Goal: Information Seeking & Learning: Learn about a topic

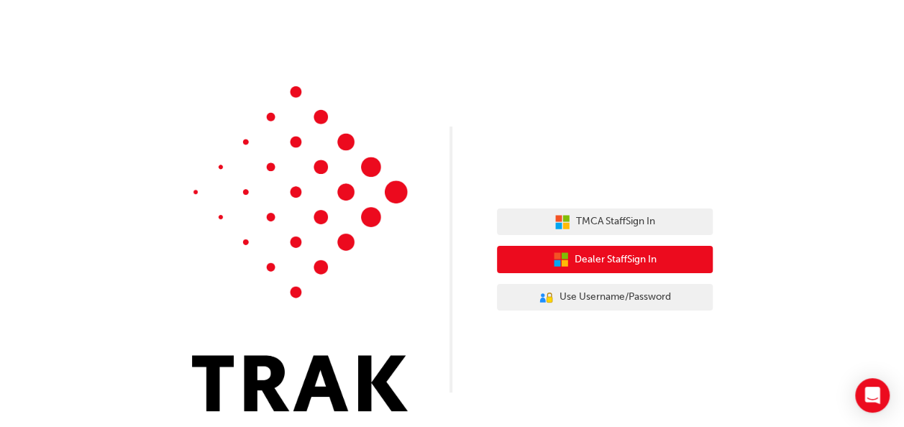
click at [597, 262] on span "Dealer Staff Sign In" at bounding box center [616, 260] width 82 height 17
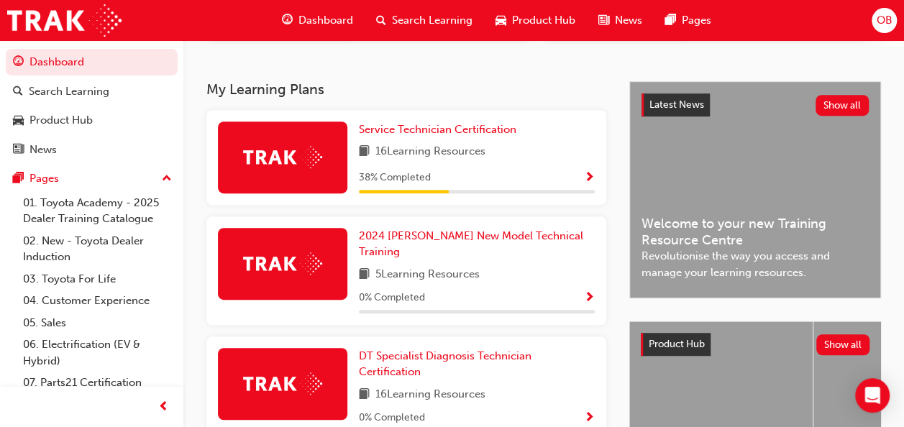
scroll to position [459, 0]
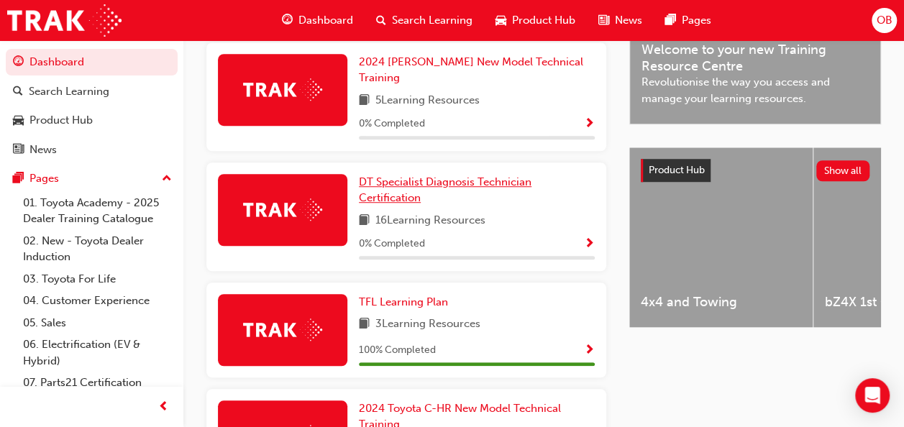
click at [401, 176] on span "DT Specialist Diagnosis Technician Certification" at bounding box center [445, 191] width 173 height 30
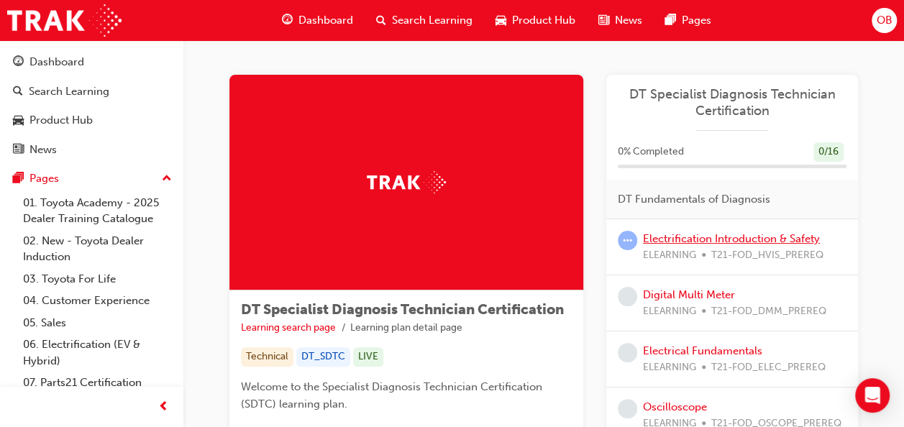
click at [724, 237] on link "Electrification Introduction & Safety" at bounding box center [731, 238] width 177 height 13
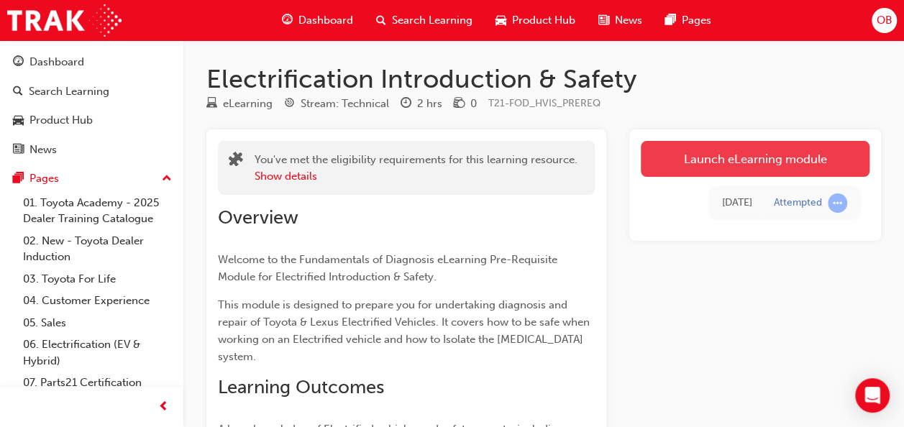
click at [788, 161] on link "Launch eLearning module" at bounding box center [755, 159] width 229 height 36
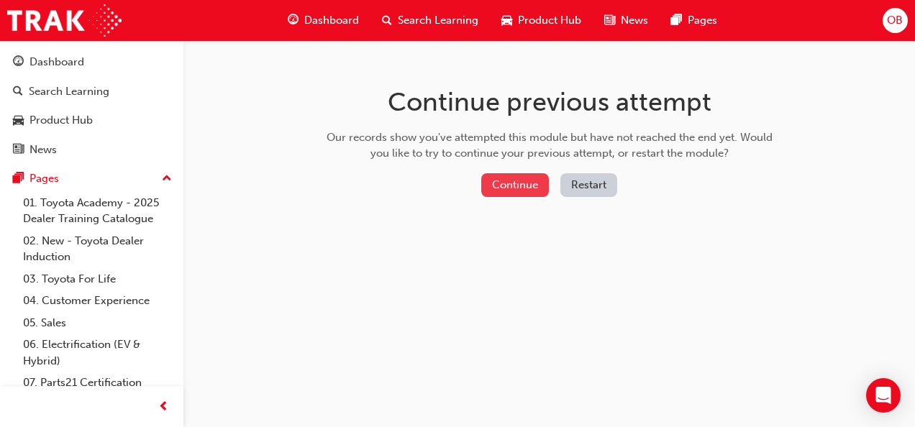
click at [527, 180] on button "Continue" at bounding box center [515, 185] width 68 height 24
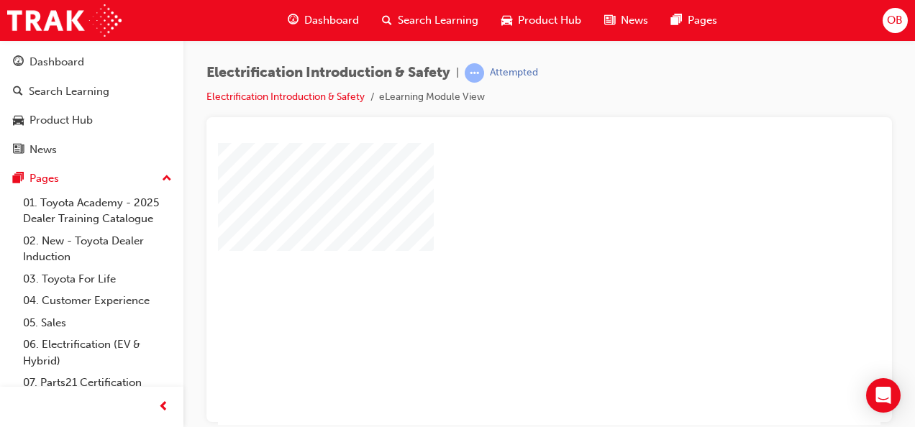
scroll to position [59, 0]
click at [508, 183] on div "play" at bounding box center [508, 183] width 0 height 0
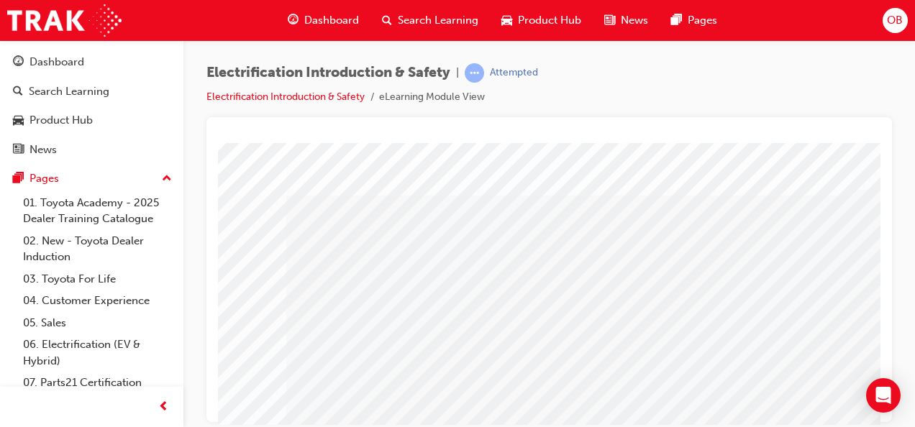
scroll to position [0, 0]
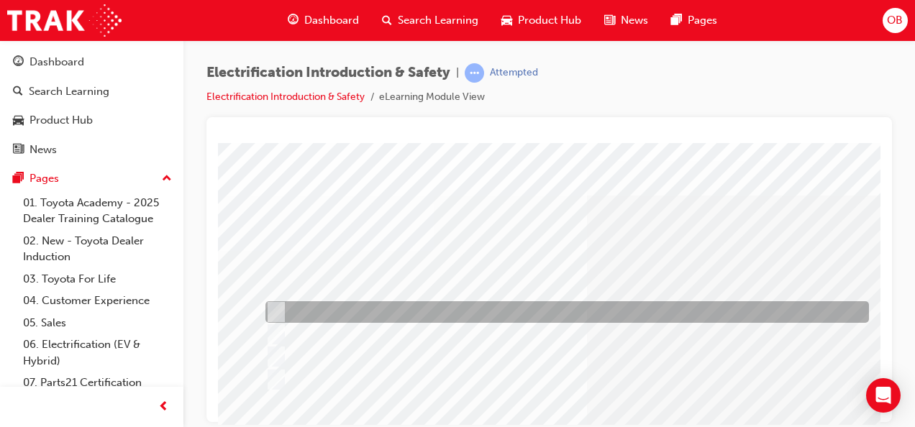
click at [448, 312] on div at bounding box center [564, 312] width 604 height 22
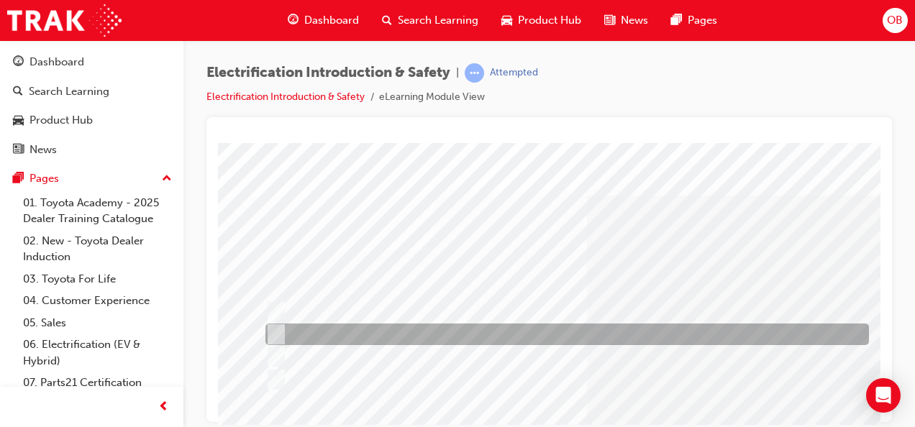
click at [394, 337] on div at bounding box center [564, 335] width 604 height 22
radio input "false"
radio input "true"
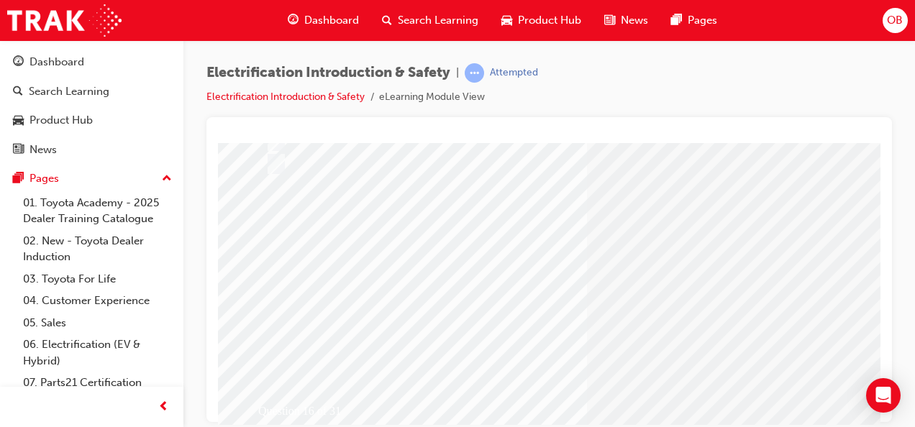
scroll to position [250, 0]
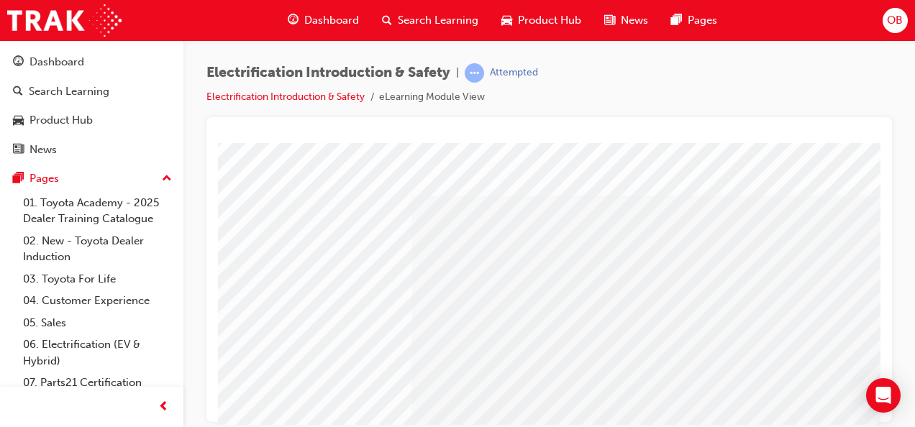
scroll to position [0, 23]
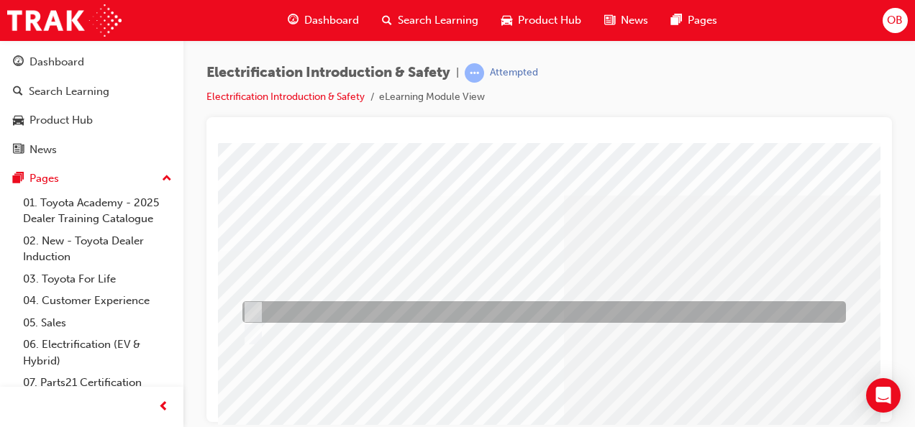
click at [295, 312] on div at bounding box center [541, 312] width 604 height 22
radio input "true"
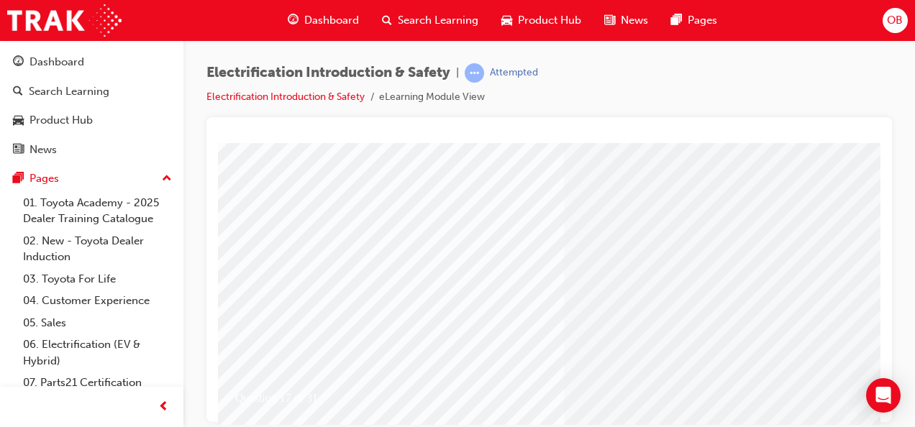
scroll to position [254, 23]
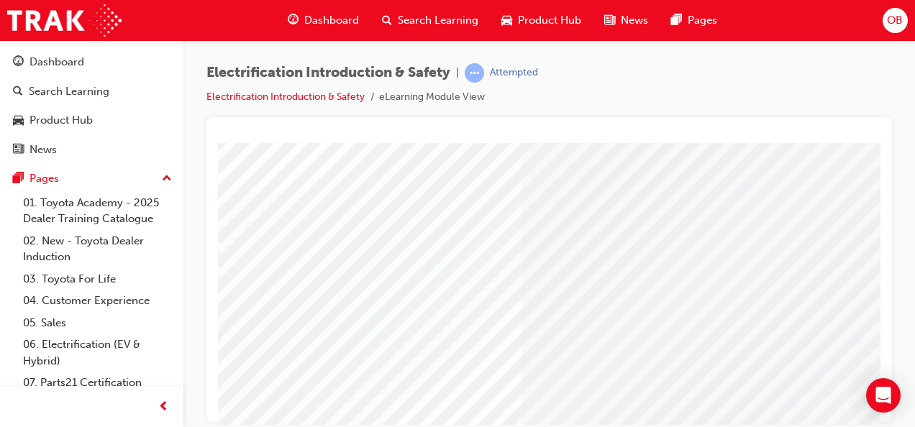
scroll to position [59, 0]
drag, startPoint x: 584, startPoint y: 412, endPoint x: 602, endPoint y: 422, distance: 20.0
click at [602, 89] on html "Question 18 of 31 Loading..." at bounding box center [549, 86] width 663 height 6
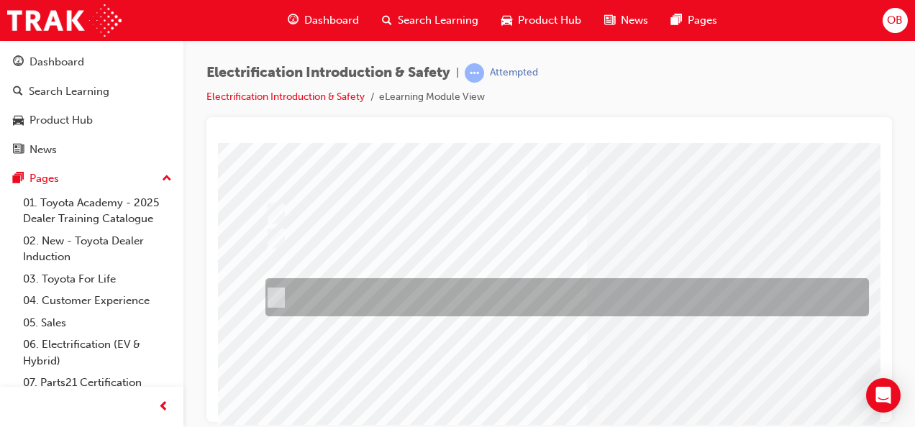
click at [500, 299] on div at bounding box center [564, 297] width 604 height 38
radio input "true"
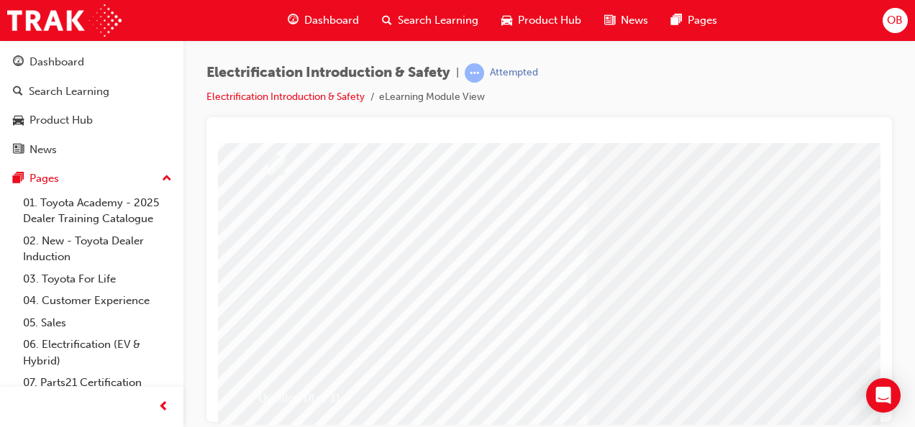
scroll to position [237, 0]
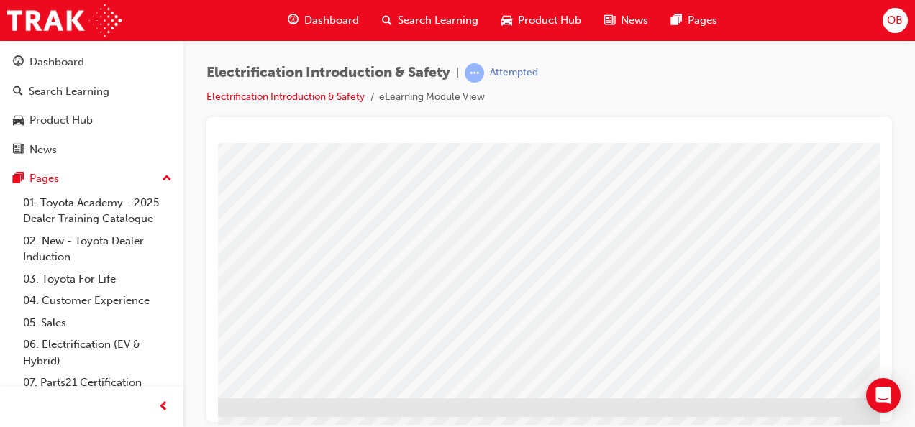
scroll to position [279, 267]
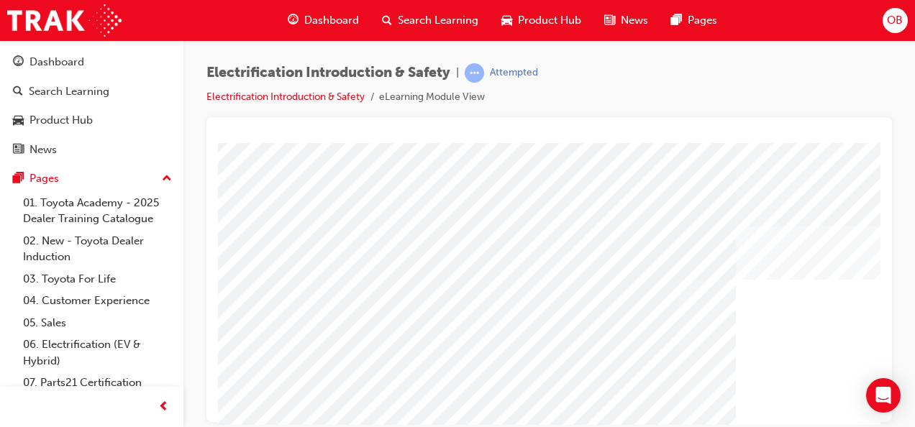
scroll to position [31, 0]
drag, startPoint x: 878, startPoint y: 189, endPoint x: 1102, endPoint y: 346, distance: 273.3
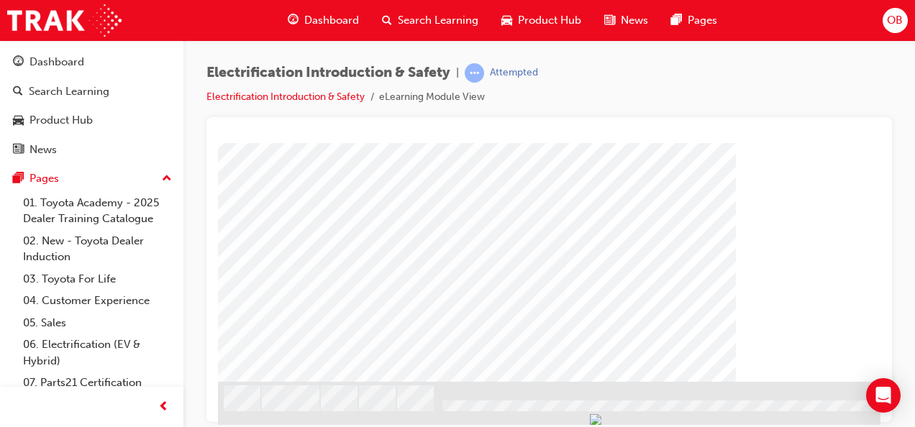
scroll to position [209, 0]
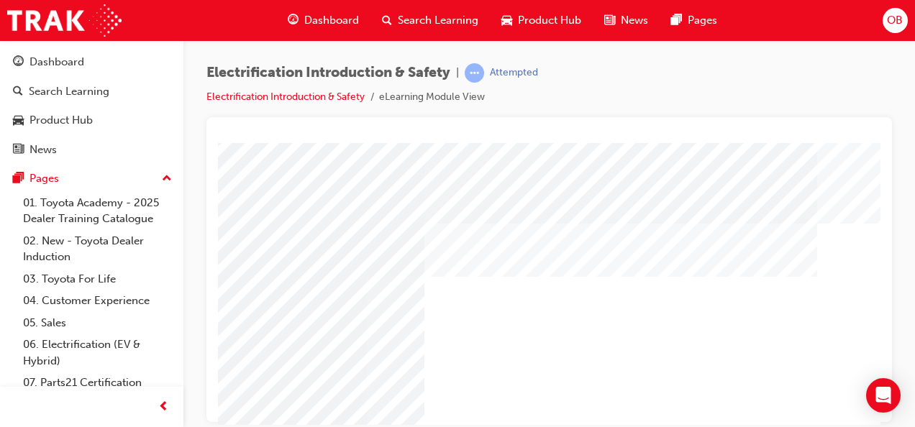
scroll to position [0, 312]
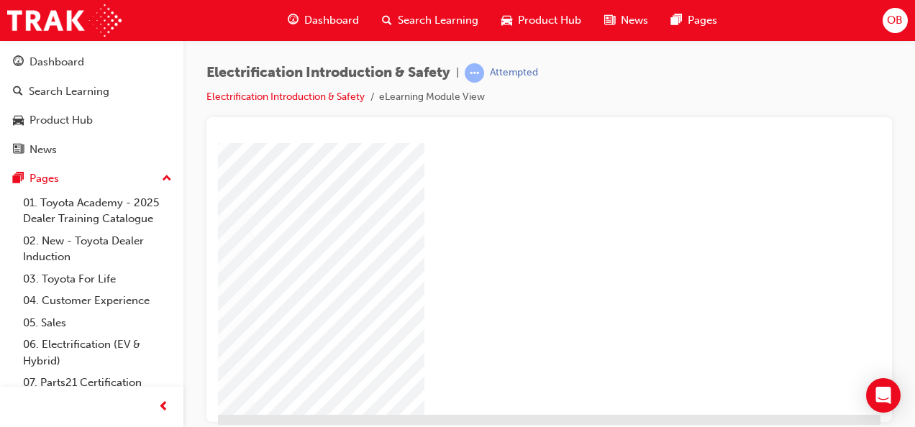
scroll to position [279, 312]
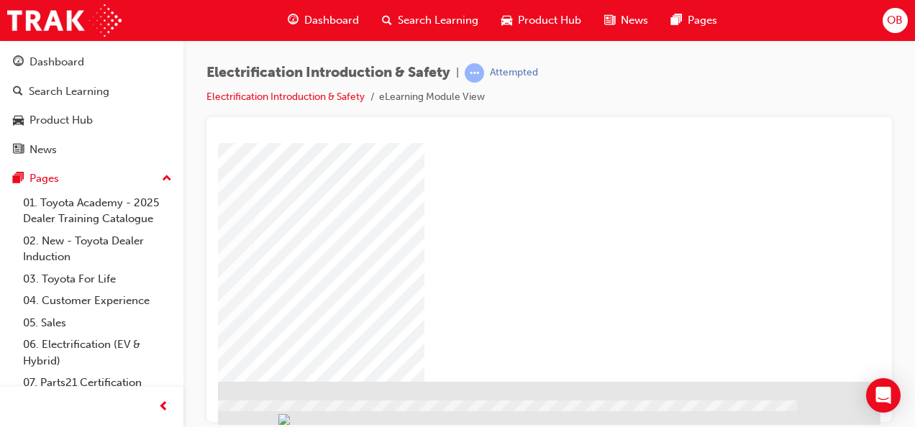
drag, startPoint x: 872, startPoint y: 243, endPoint x: 1109, endPoint y: 508, distance: 355.2
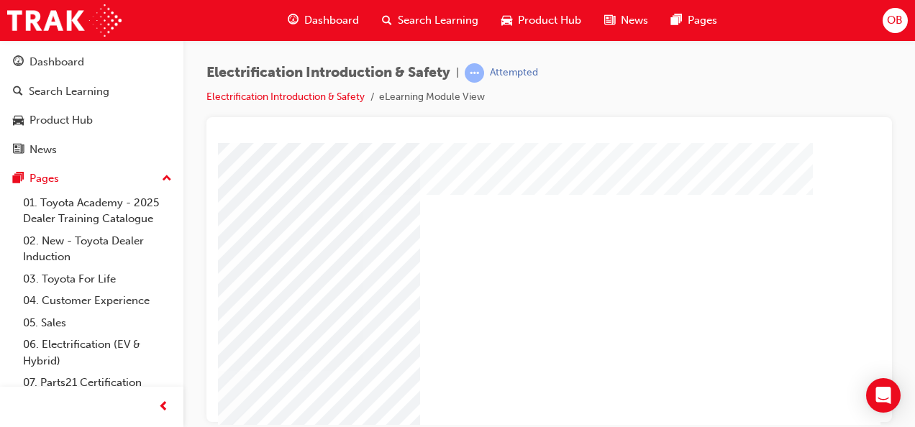
scroll to position [73, 327]
drag, startPoint x: 874, startPoint y: 317, endPoint x: 1105, endPoint y: 371, distance: 237.9
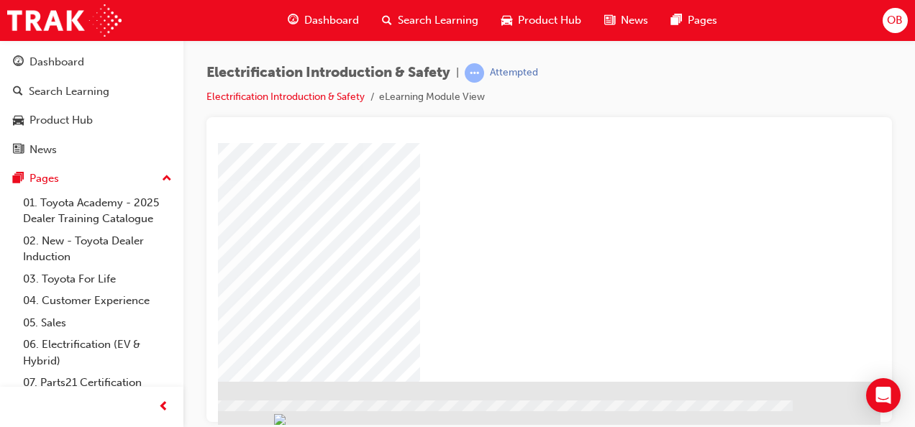
drag, startPoint x: 874, startPoint y: 261, endPoint x: 1100, endPoint y: 514, distance: 339.9
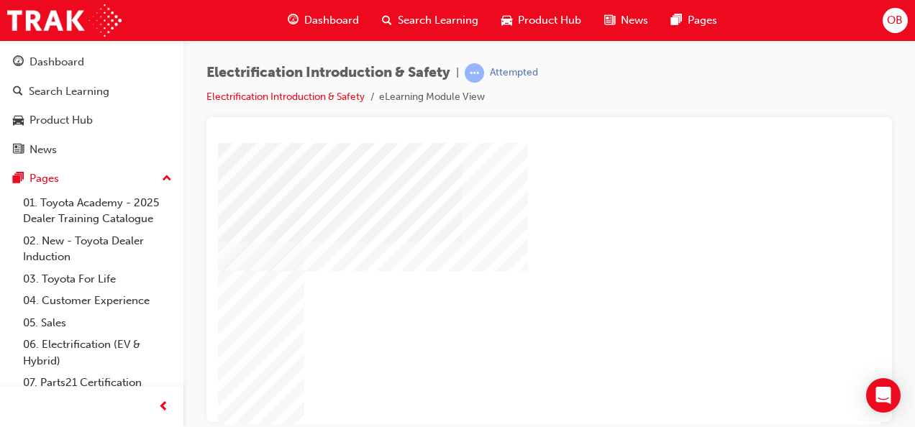
scroll to position [279, 262]
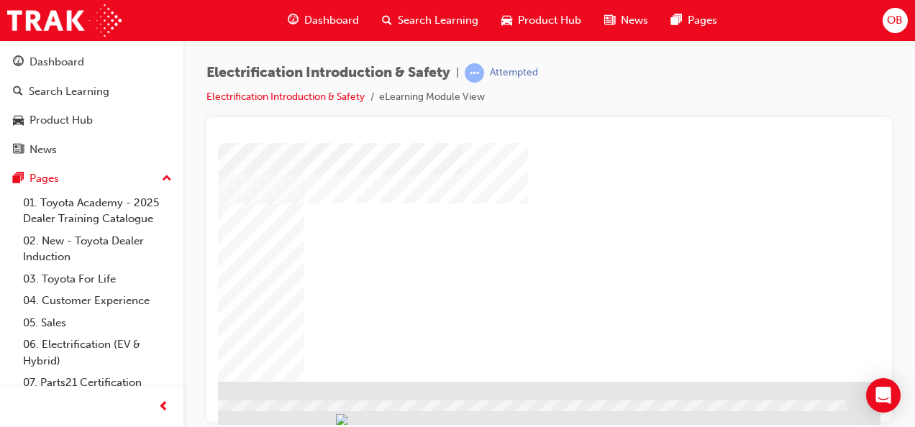
drag, startPoint x: 871, startPoint y: 332, endPoint x: 1093, endPoint y: 524, distance: 293.8
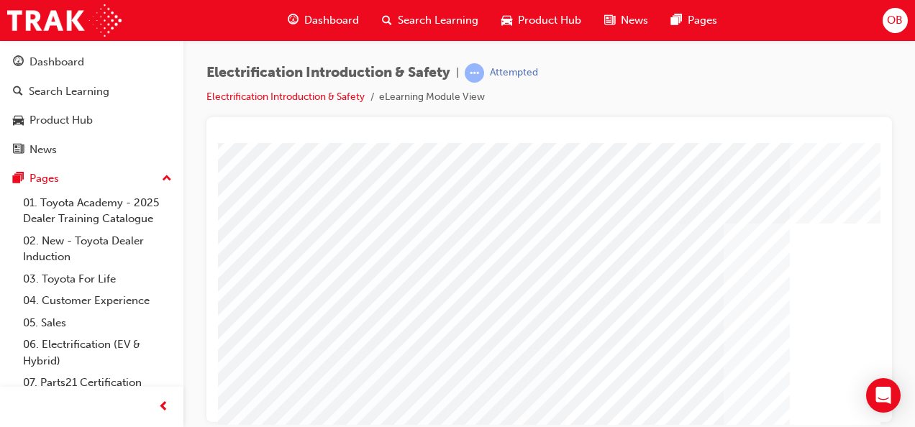
scroll to position [0, 0]
drag, startPoint x: 875, startPoint y: 198, endPoint x: 1102, endPoint y: 317, distance: 256.2
drag, startPoint x: 876, startPoint y: 196, endPoint x: 1104, endPoint y: 351, distance: 276.0
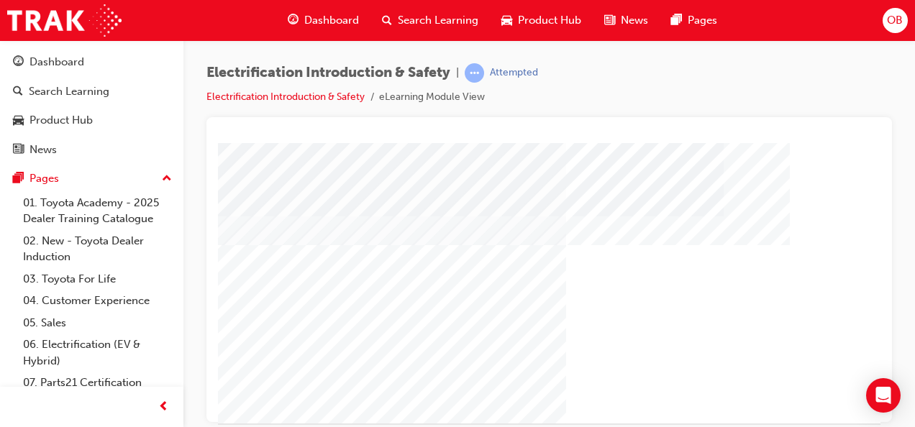
scroll to position [239, 0]
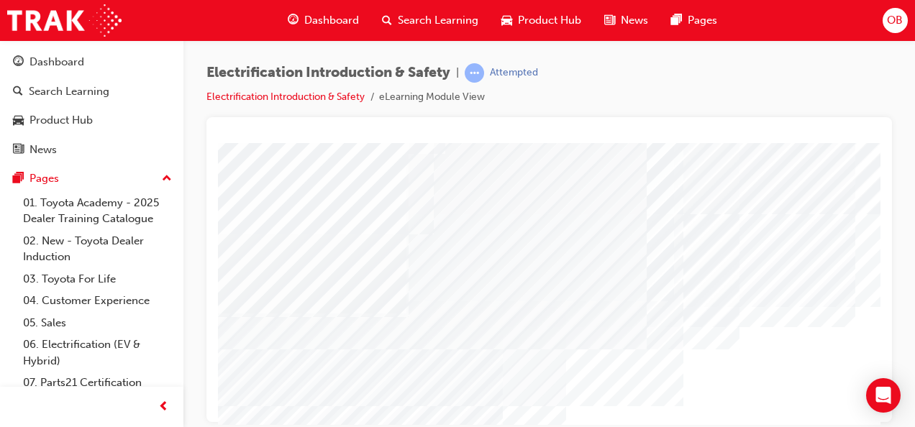
scroll to position [55, 0]
drag, startPoint x: 874, startPoint y: 219, endPoint x: 1099, endPoint y: 386, distance: 280.5
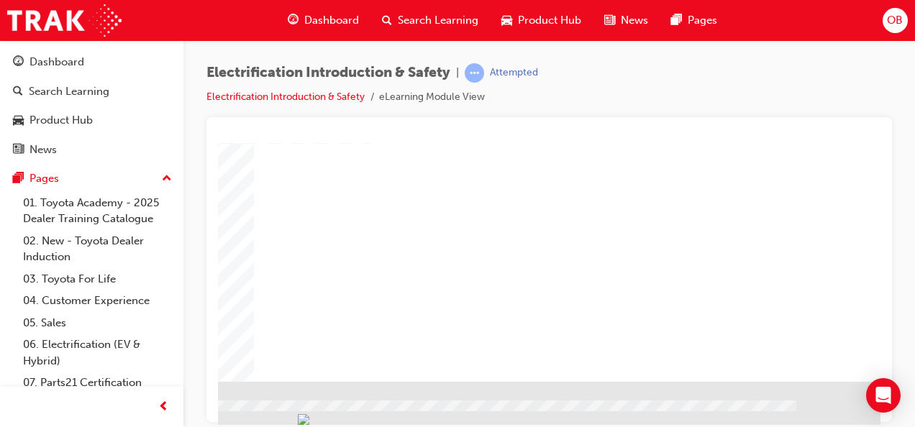
scroll to position [279, 327]
drag, startPoint x: 640, startPoint y: 419, endPoint x: 1122, endPoint y: 556, distance: 500.4
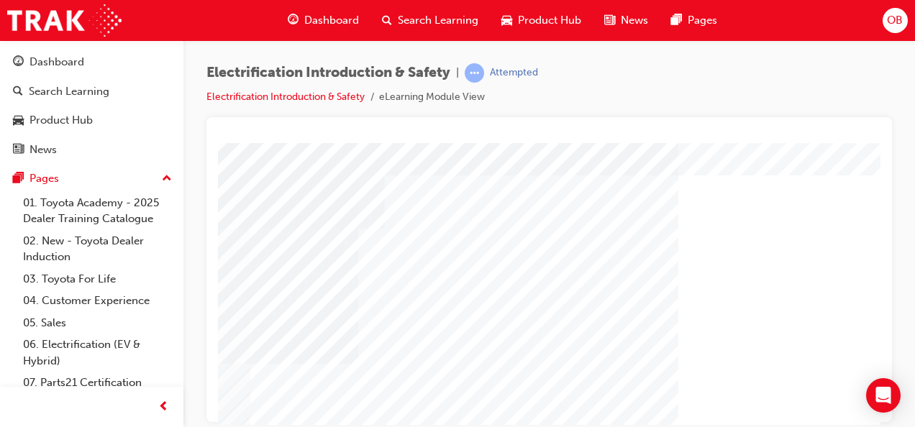
scroll to position [51, 327]
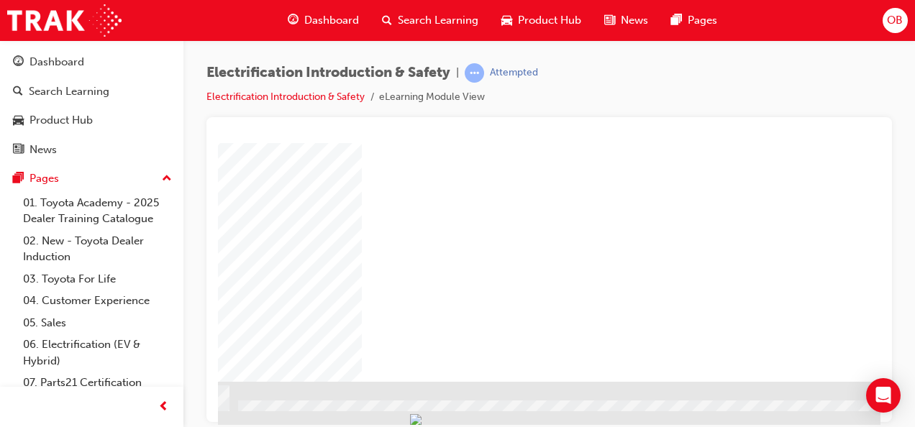
scroll to position [279, 327]
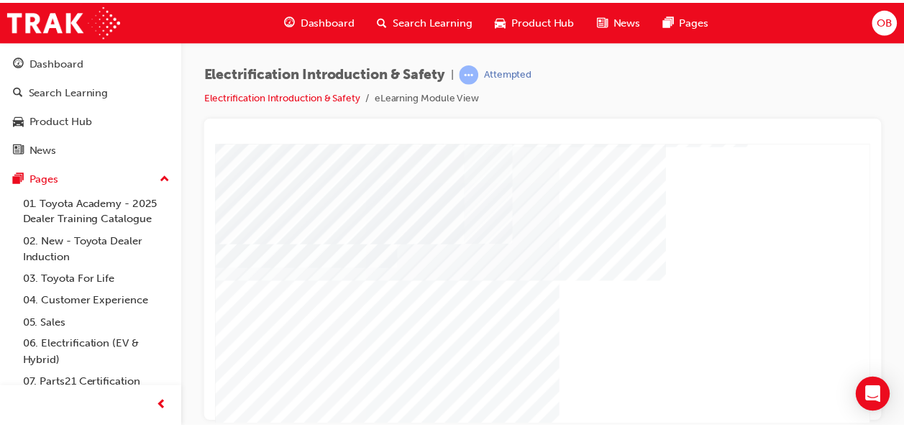
scroll to position [139, 0]
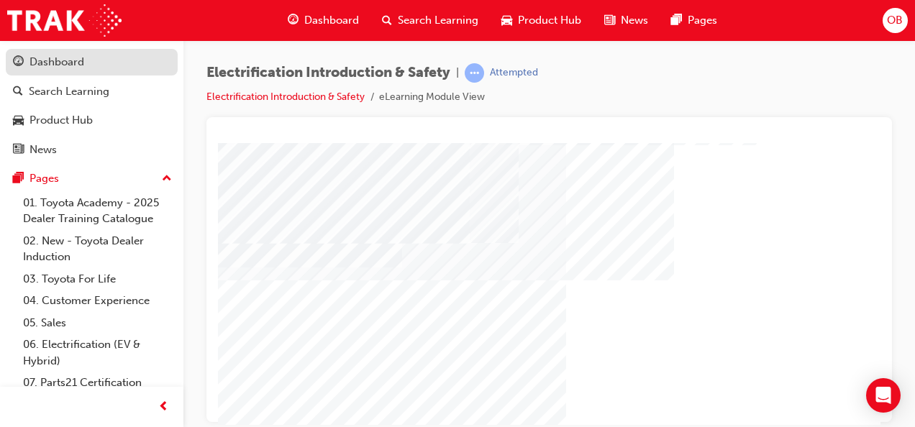
click at [68, 57] on div "Dashboard" at bounding box center [57, 62] width 55 height 17
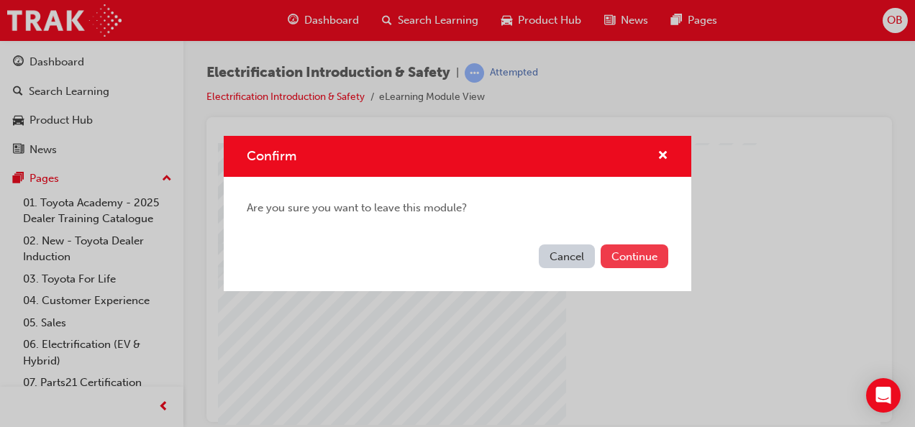
click at [635, 255] on button "Continue" at bounding box center [635, 257] width 68 height 24
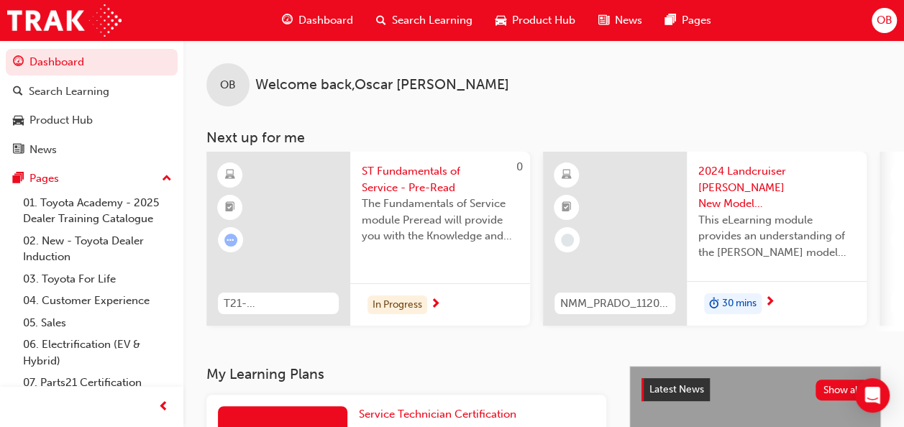
click at [881, 20] on span "OB" at bounding box center [884, 20] width 16 height 17
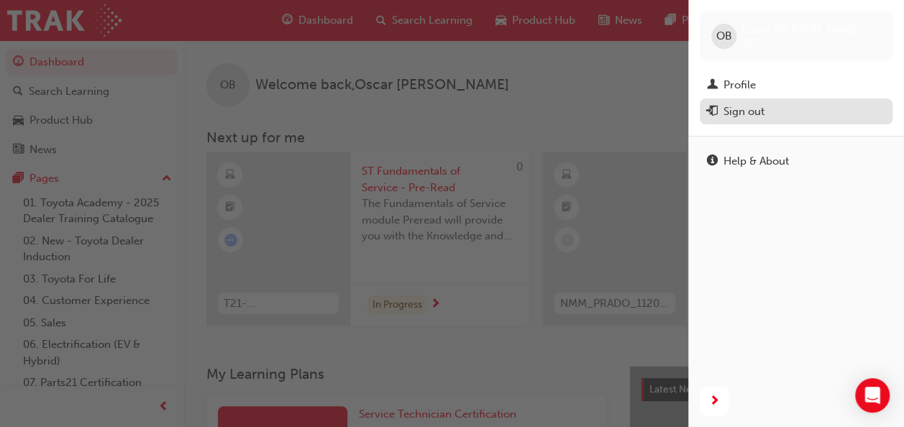
click at [761, 114] on div "Sign out" at bounding box center [744, 112] width 41 height 17
